Goal: Information Seeking & Learning: Understand process/instructions

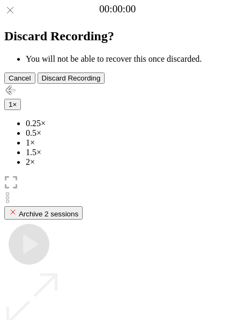
scroll to position [96, 0]
